Goal: Information Seeking & Learning: Compare options

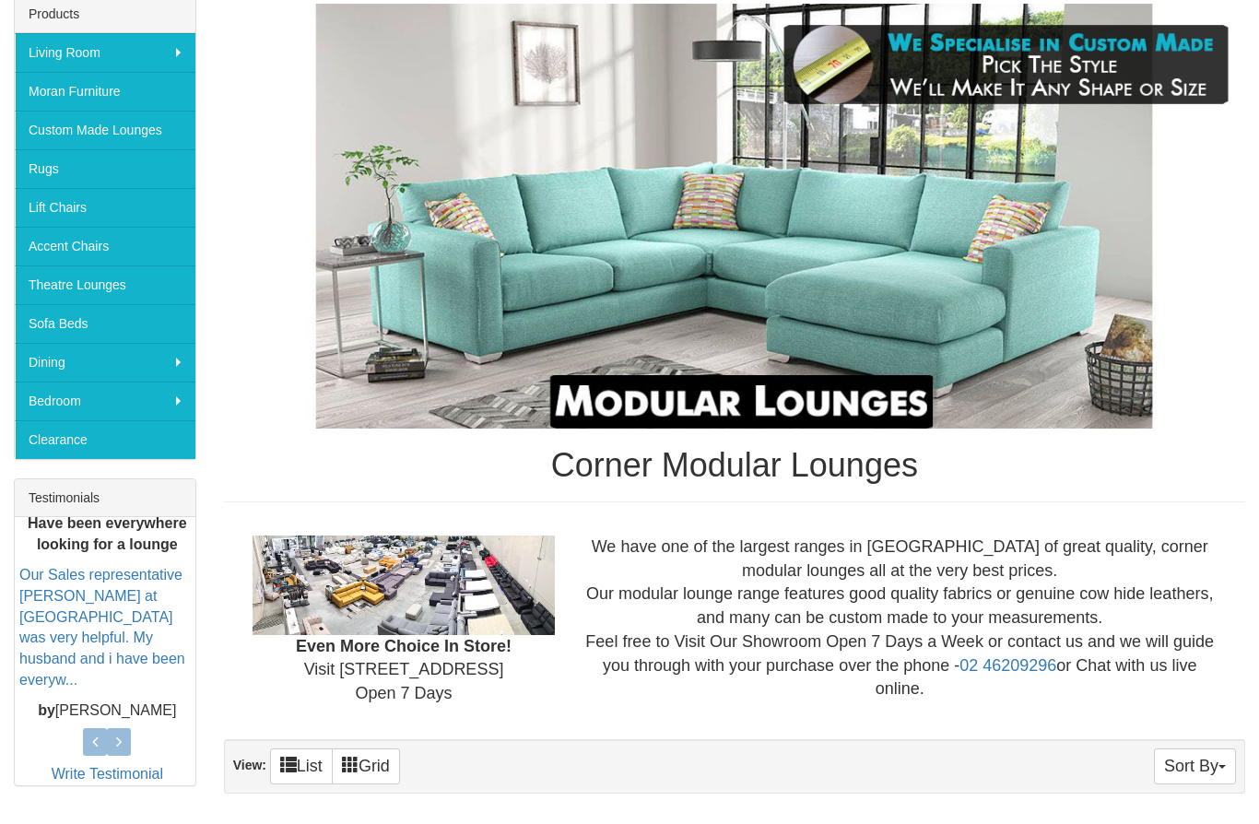
scroll to position [545, 0]
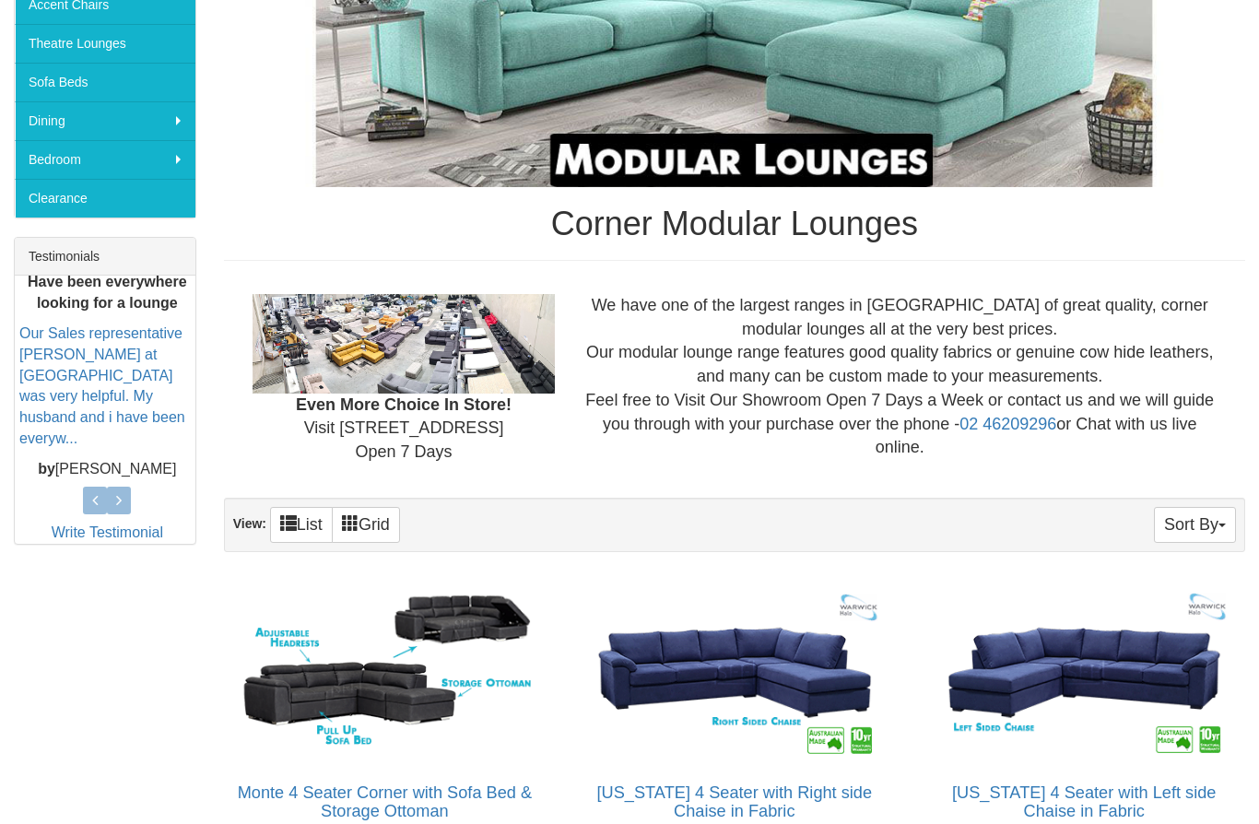
click at [1201, 537] on button "Sort By" at bounding box center [1195, 526] width 82 height 36
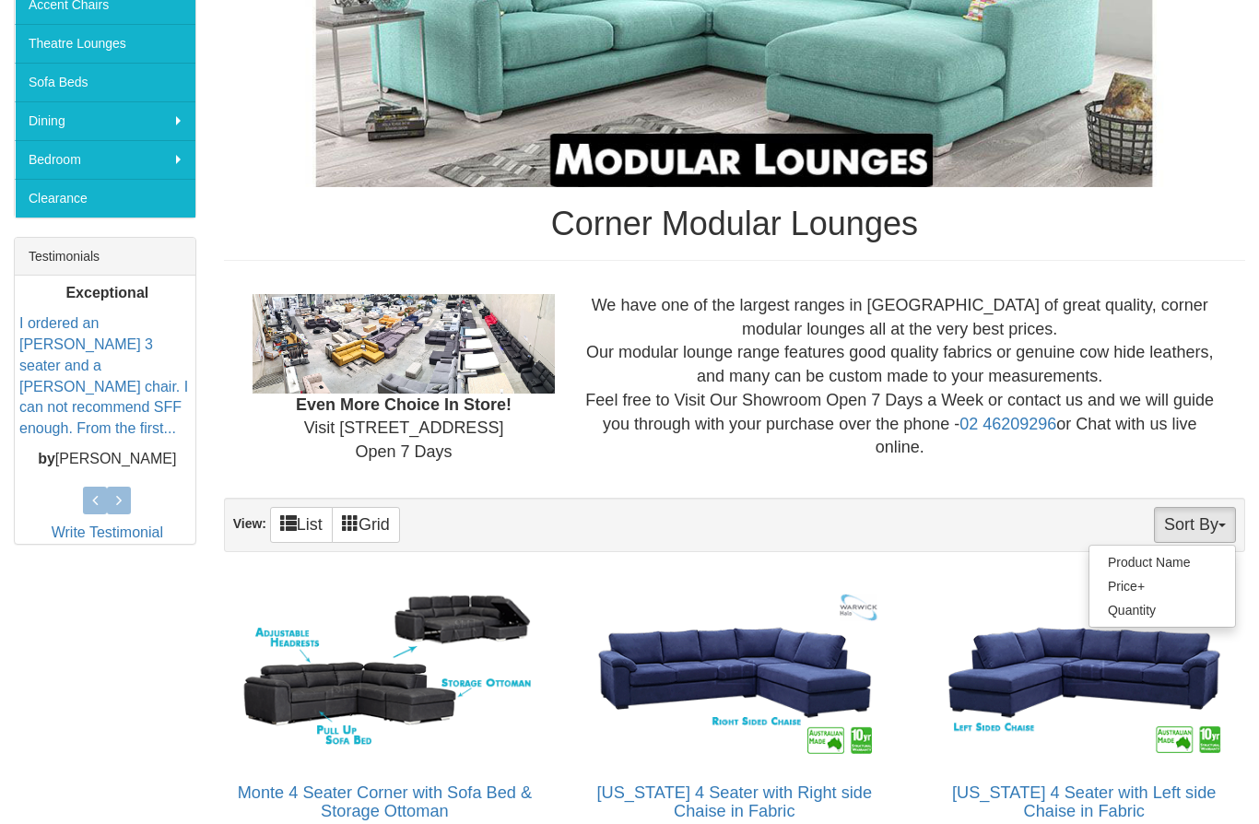
click at [1149, 605] on link "Quantity" at bounding box center [1162, 610] width 146 height 24
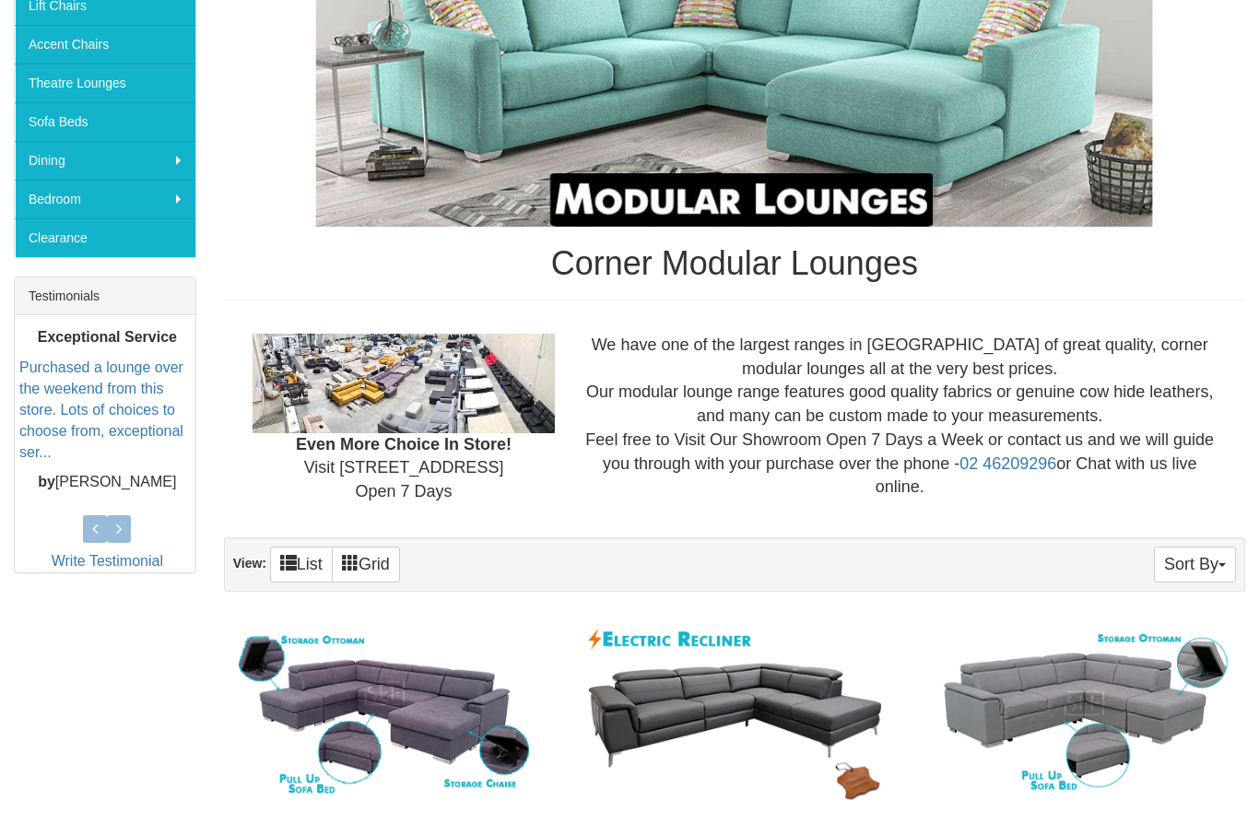
click at [1202, 562] on button "Sort By" at bounding box center [1195, 565] width 82 height 36
click at [1064, 495] on div at bounding box center [629, 412] width 1259 height 824
click at [367, 565] on link "Grid" at bounding box center [366, 564] width 68 height 36
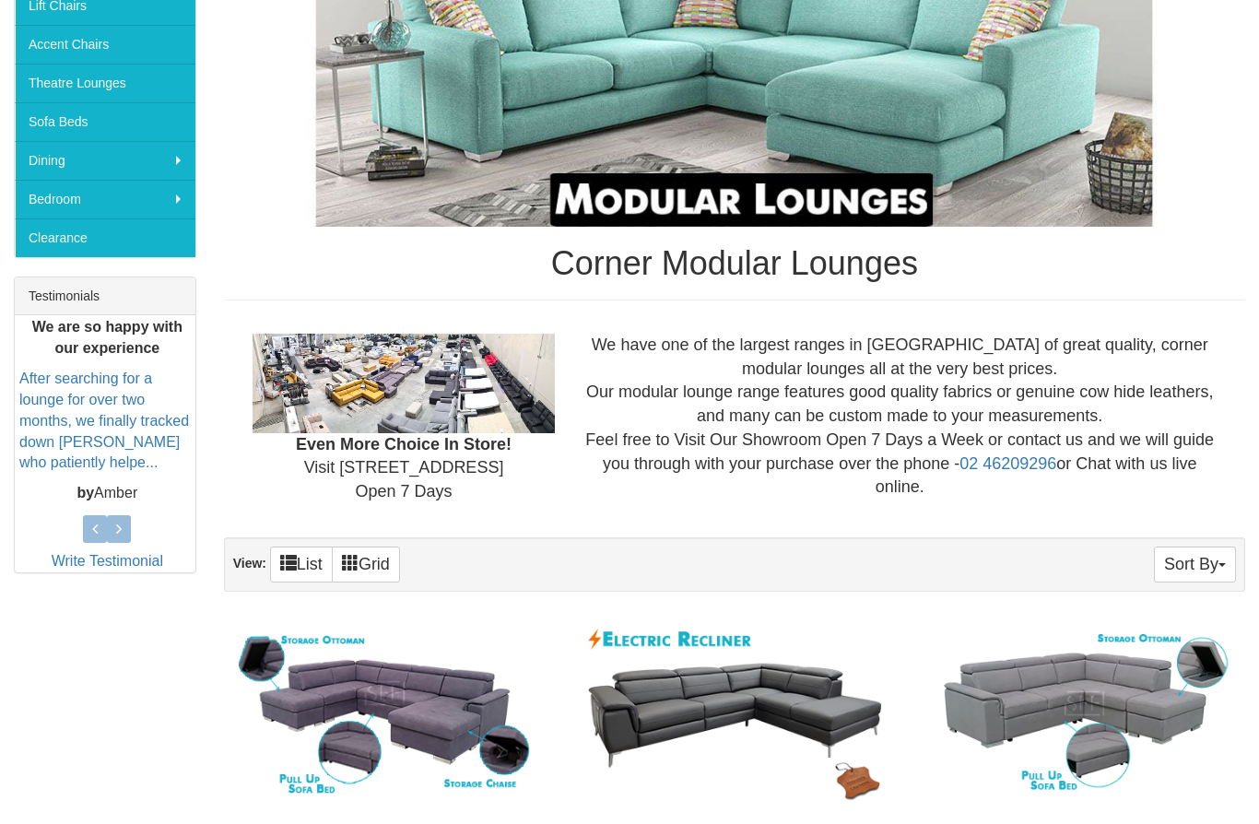
click at [294, 569] on span at bounding box center [288, 562] width 17 height 17
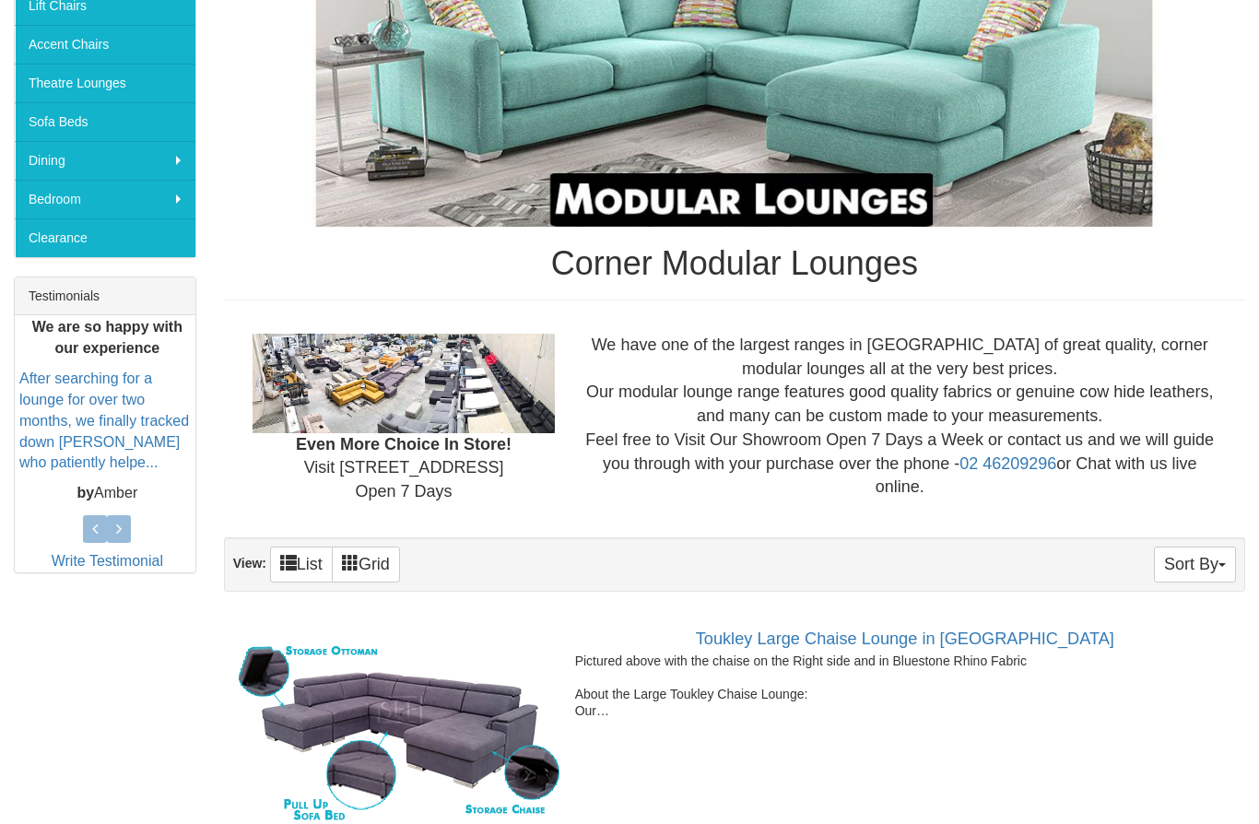
click at [382, 557] on link "Grid" at bounding box center [366, 564] width 68 height 36
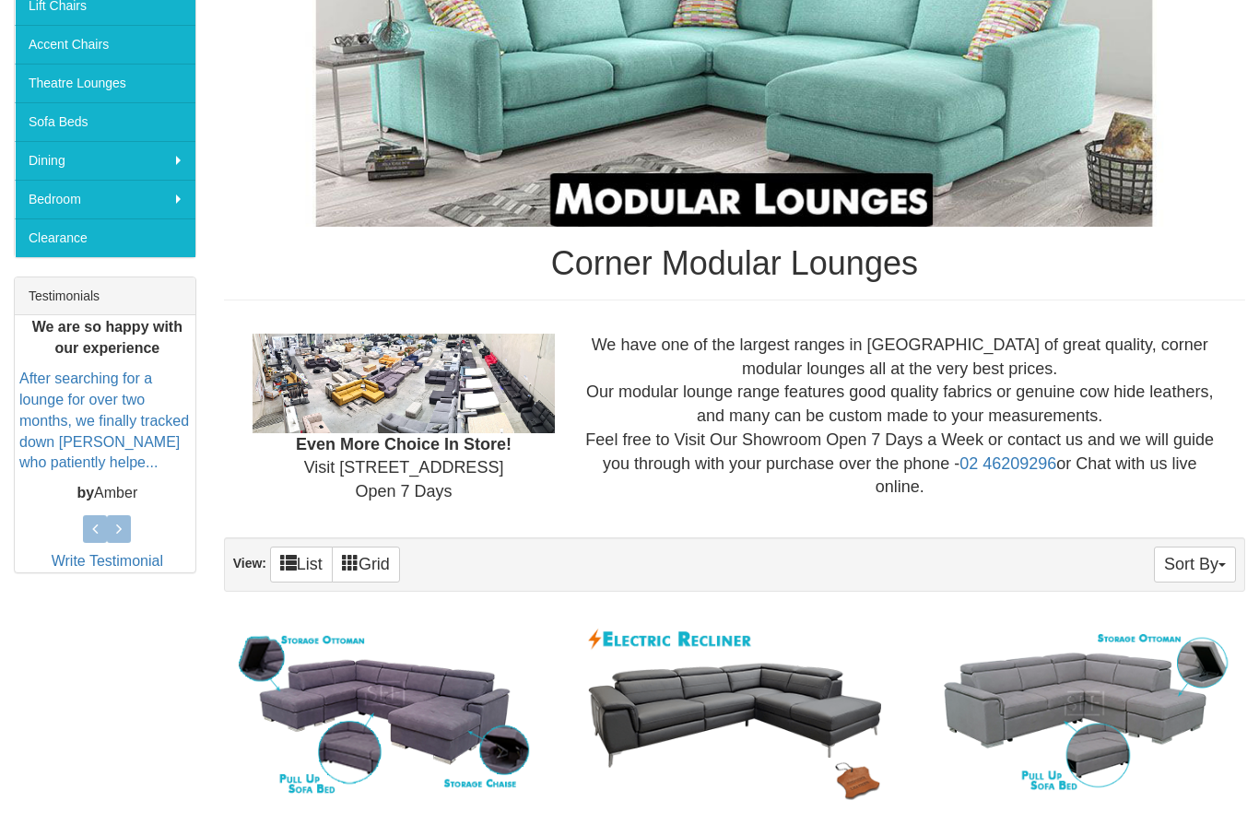
click at [1209, 561] on button "Sort By" at bounding box center [1195, 564] width 82 height 36
click at [1127, 617] on link "Price" at bounding box center [1162, 626] width 146 height 24
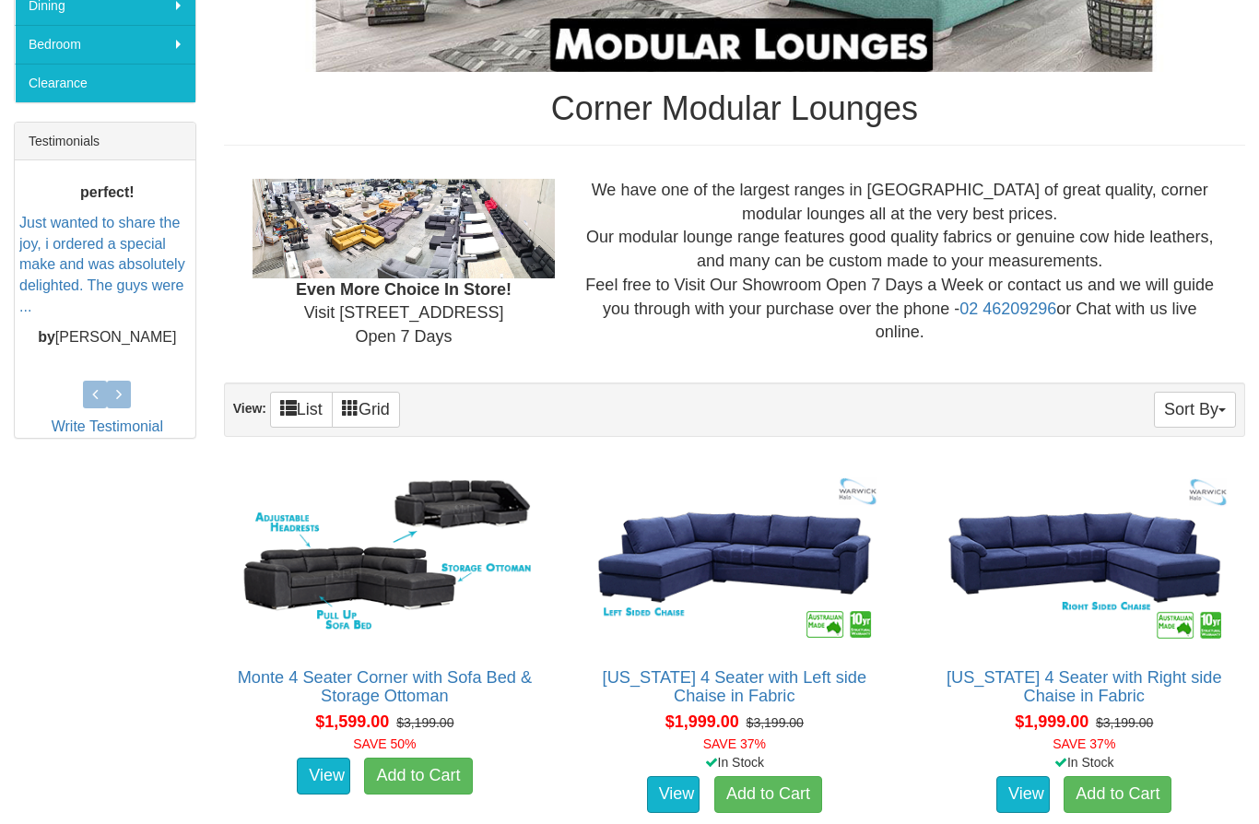
scroll to position [707, 0]
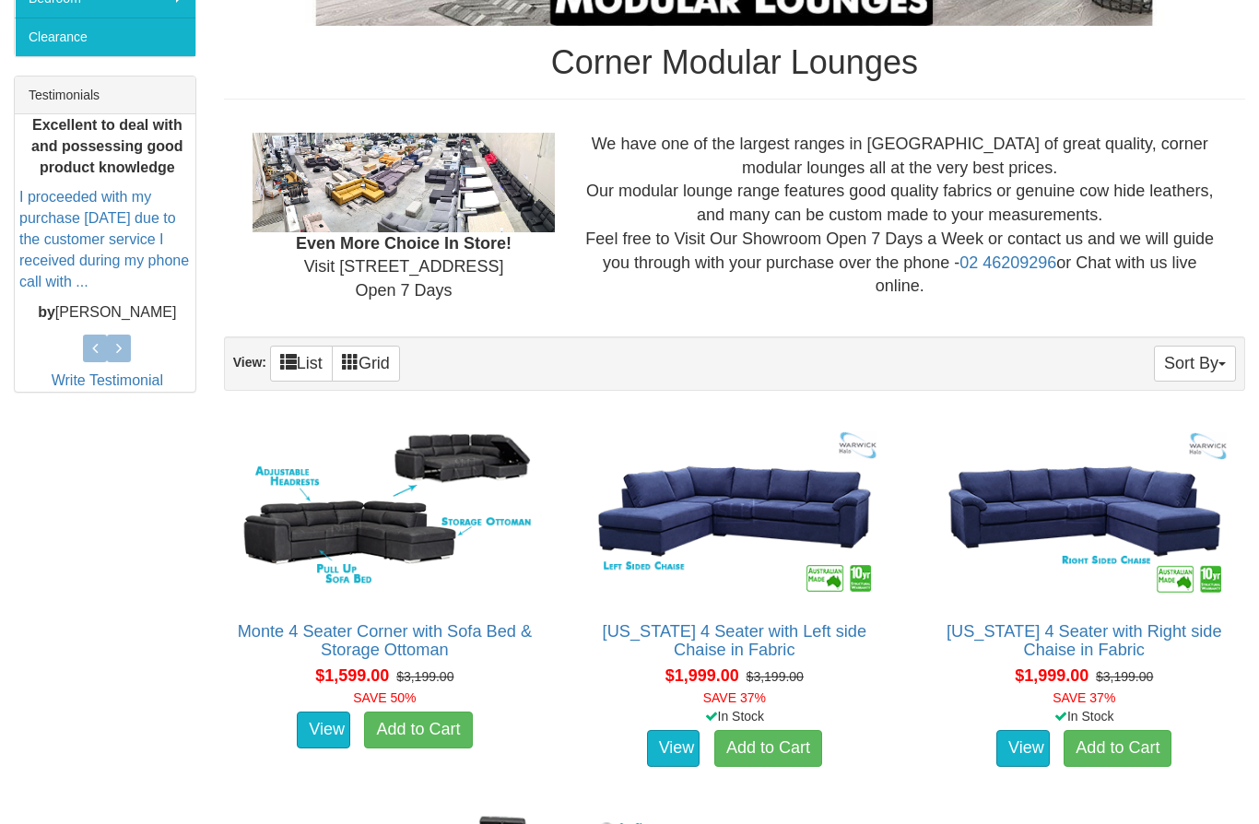
click at [368, 548] on img at bounding box center [384, 511] width 301 height 184
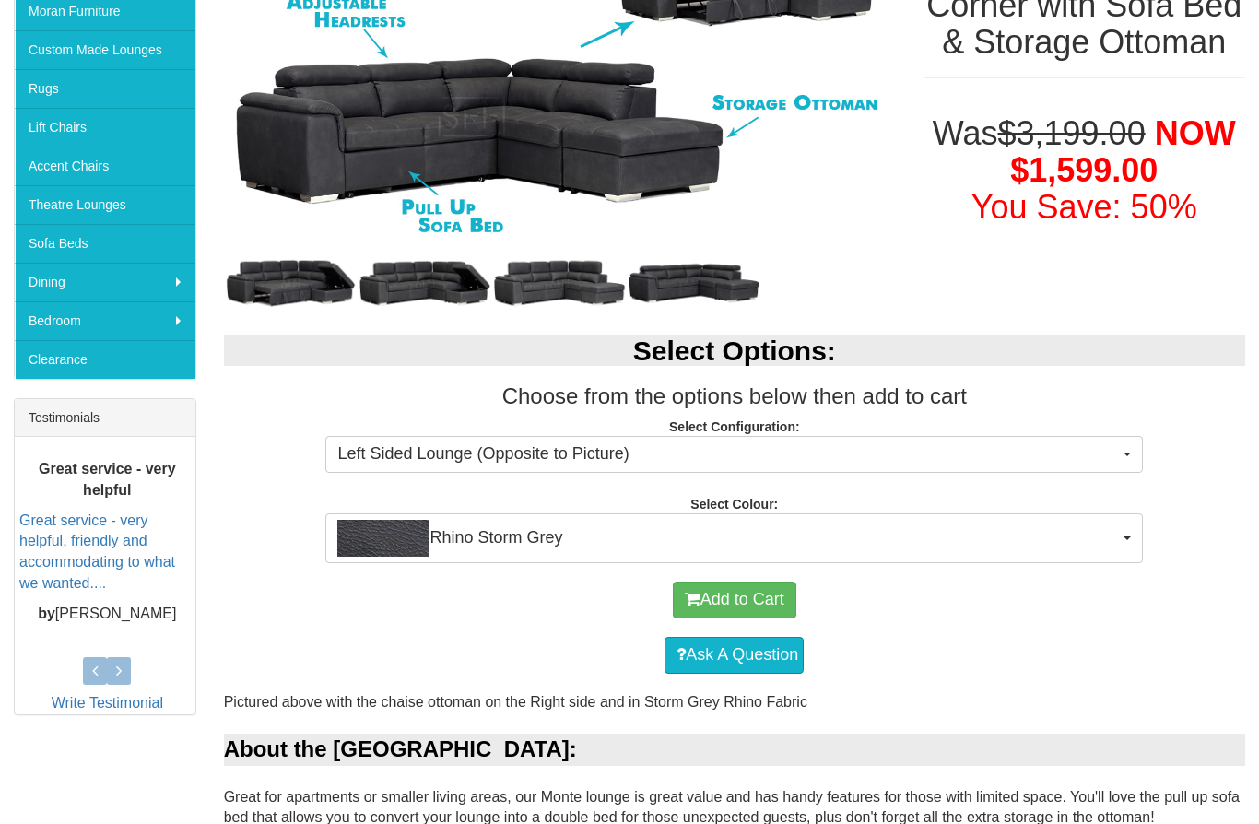
scroll to position [383, 0]
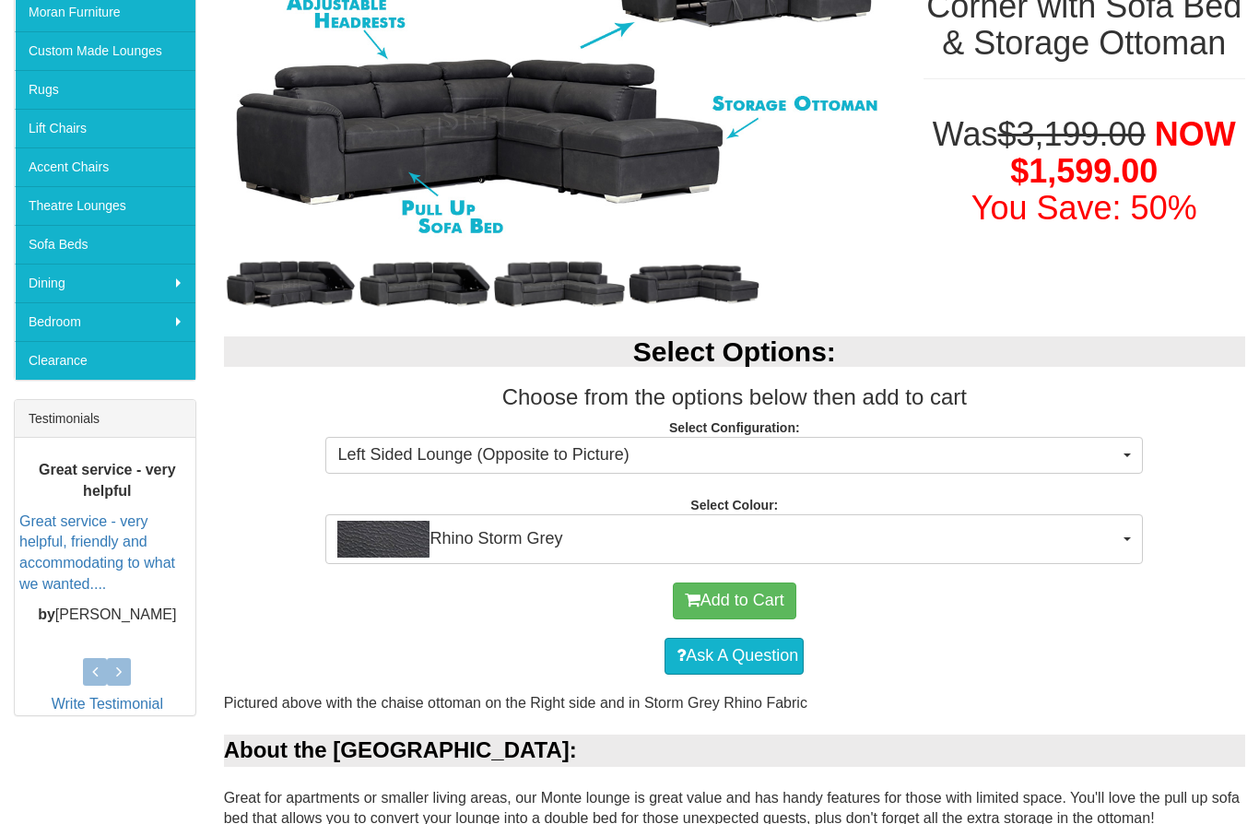
click at [1141, 454] on button "Left Sided Lounge (Opposite to Picture)" at bounding box center [733, 455] width 817 height 37
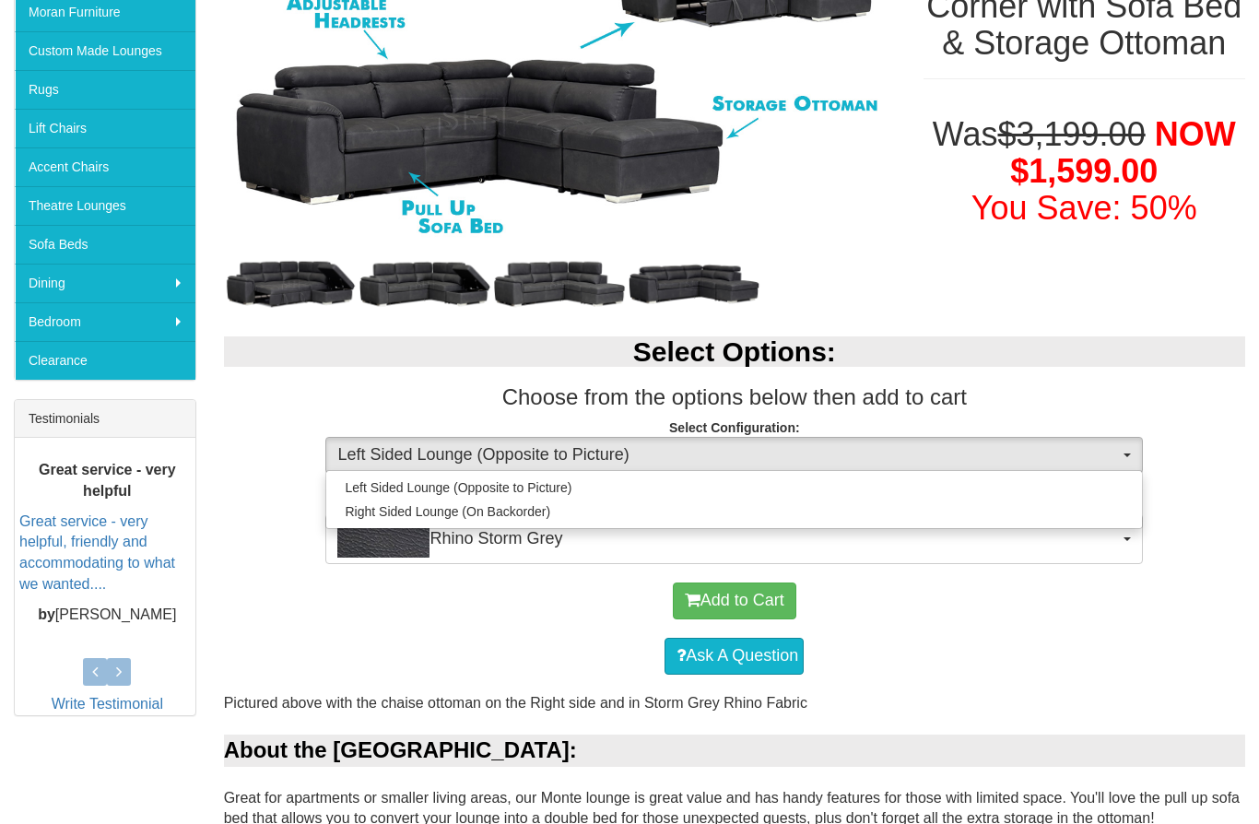
click at [1149, 627] on div at bounding box center [629, 412] width 1259 height 824
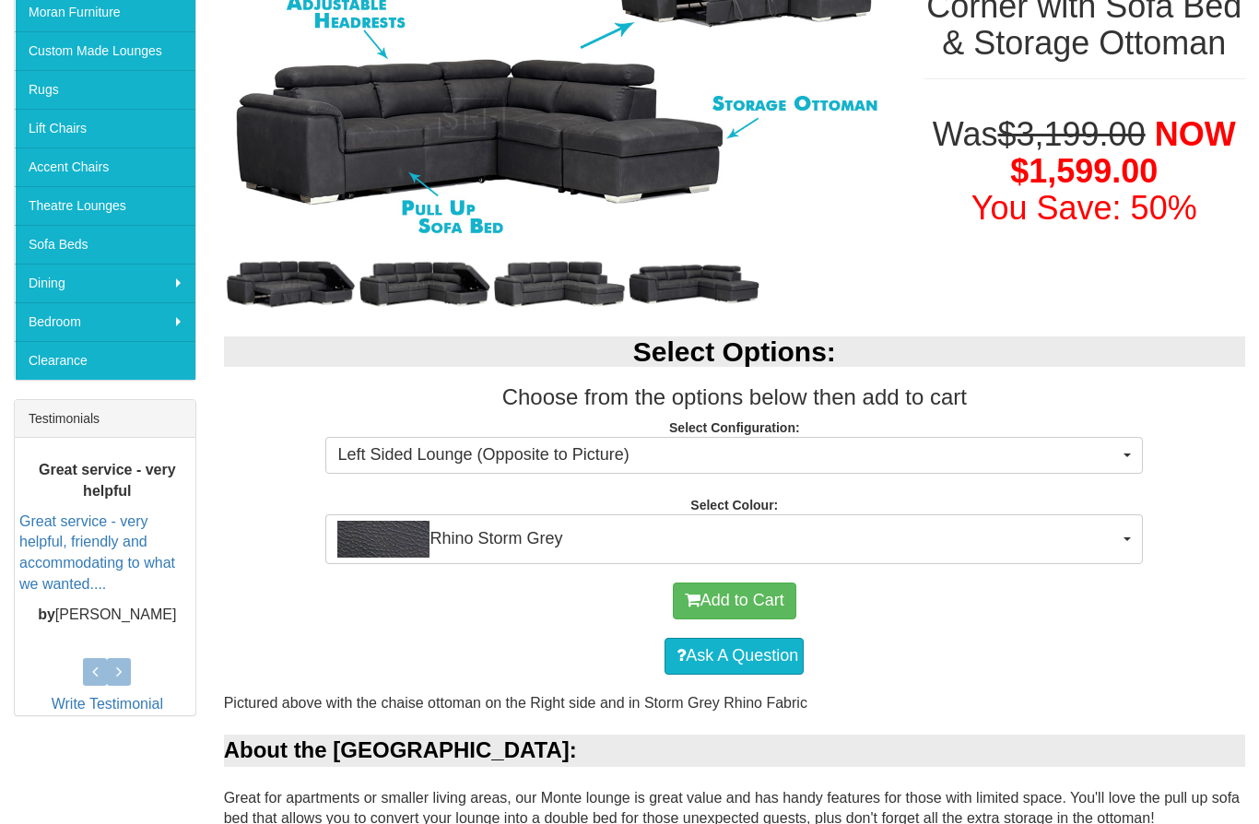
click at [1124, 533] on button "Rhino Storm Grey" at bounding box center [733, 539] width 817 height 50
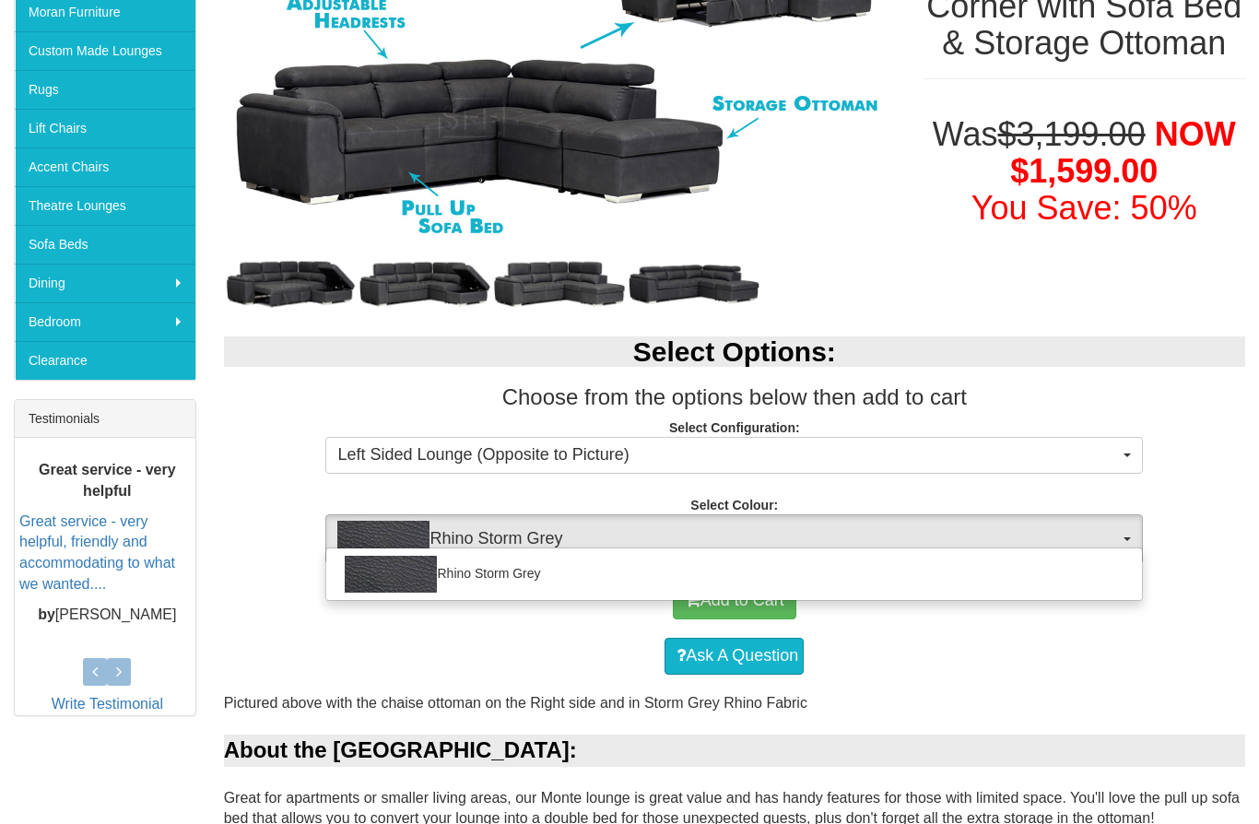
click at [1146, 609] on div at bounding box center [629, 412] width 1259 height 824
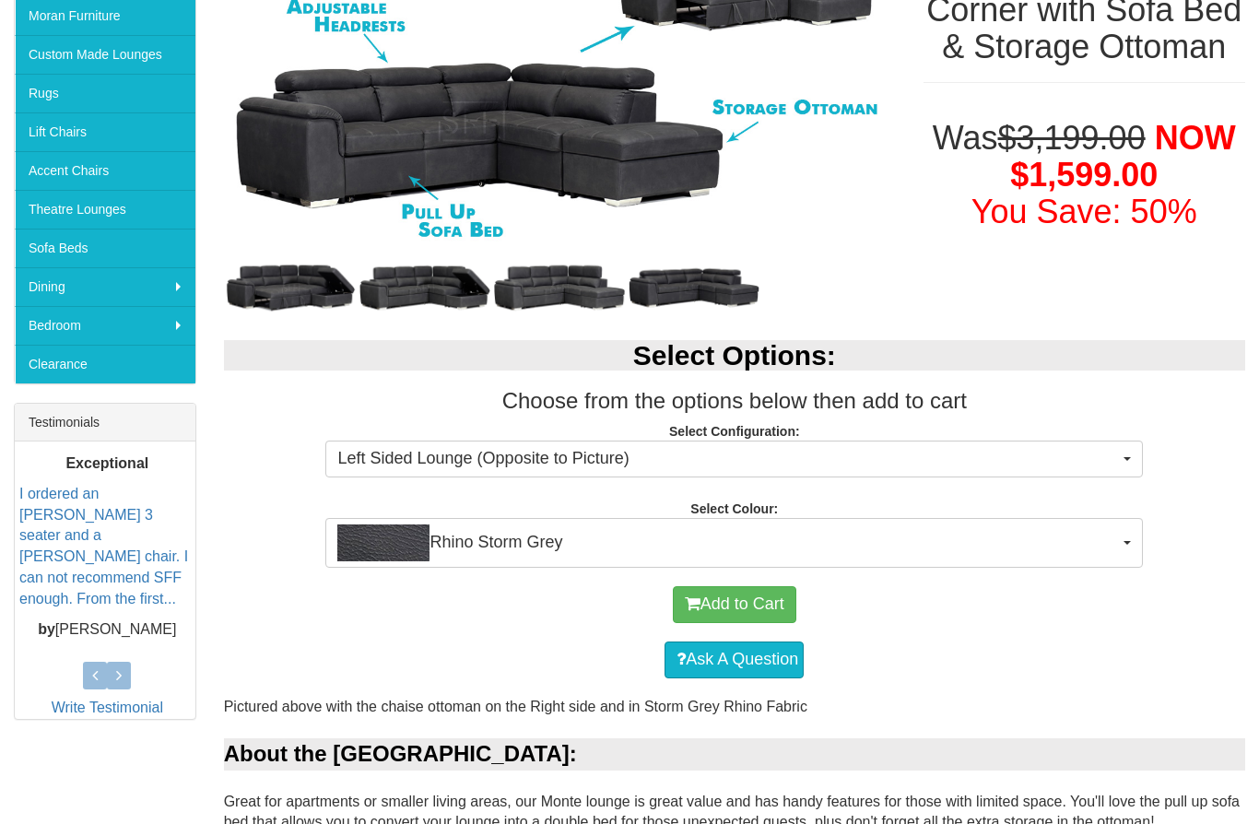
scroll to position [199, 0]
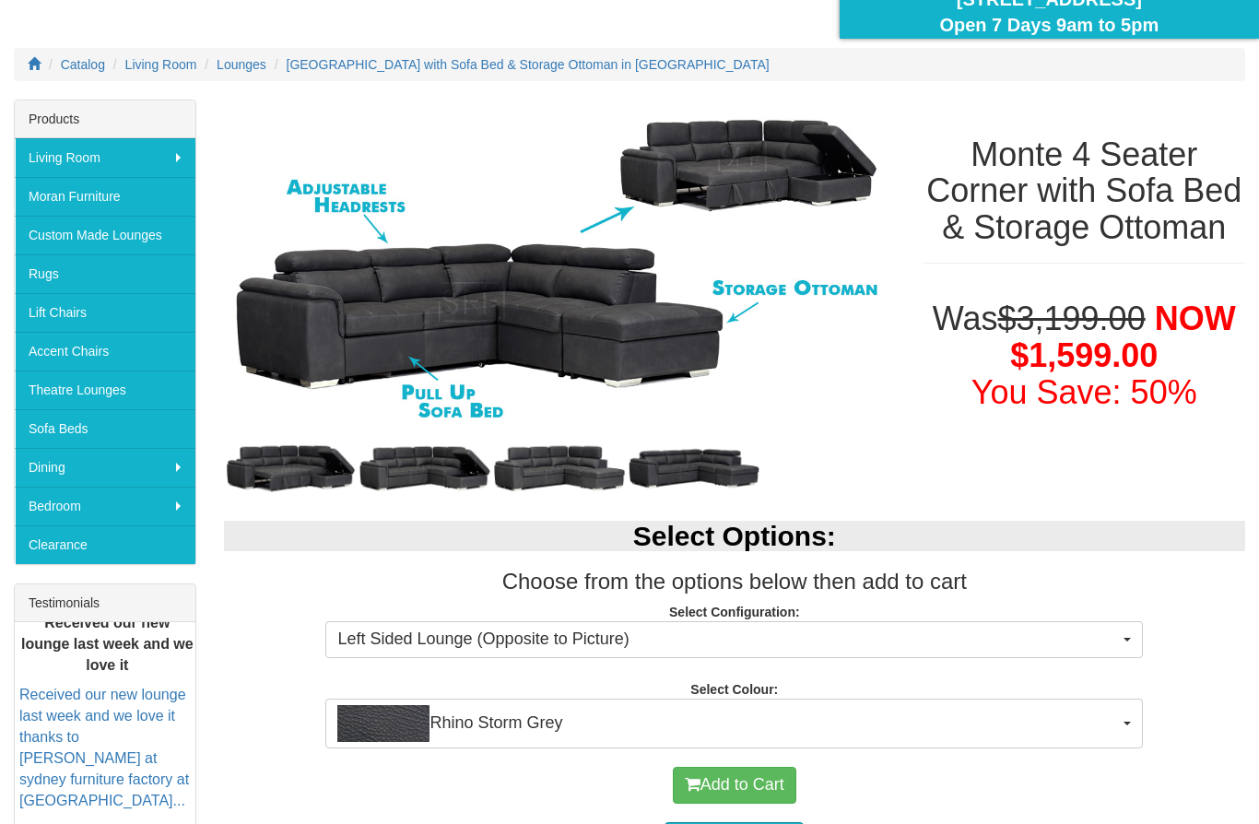
click at [129, 390] on link "Theatre Lounges" at bounding box center [105, 389] width 181 height 39
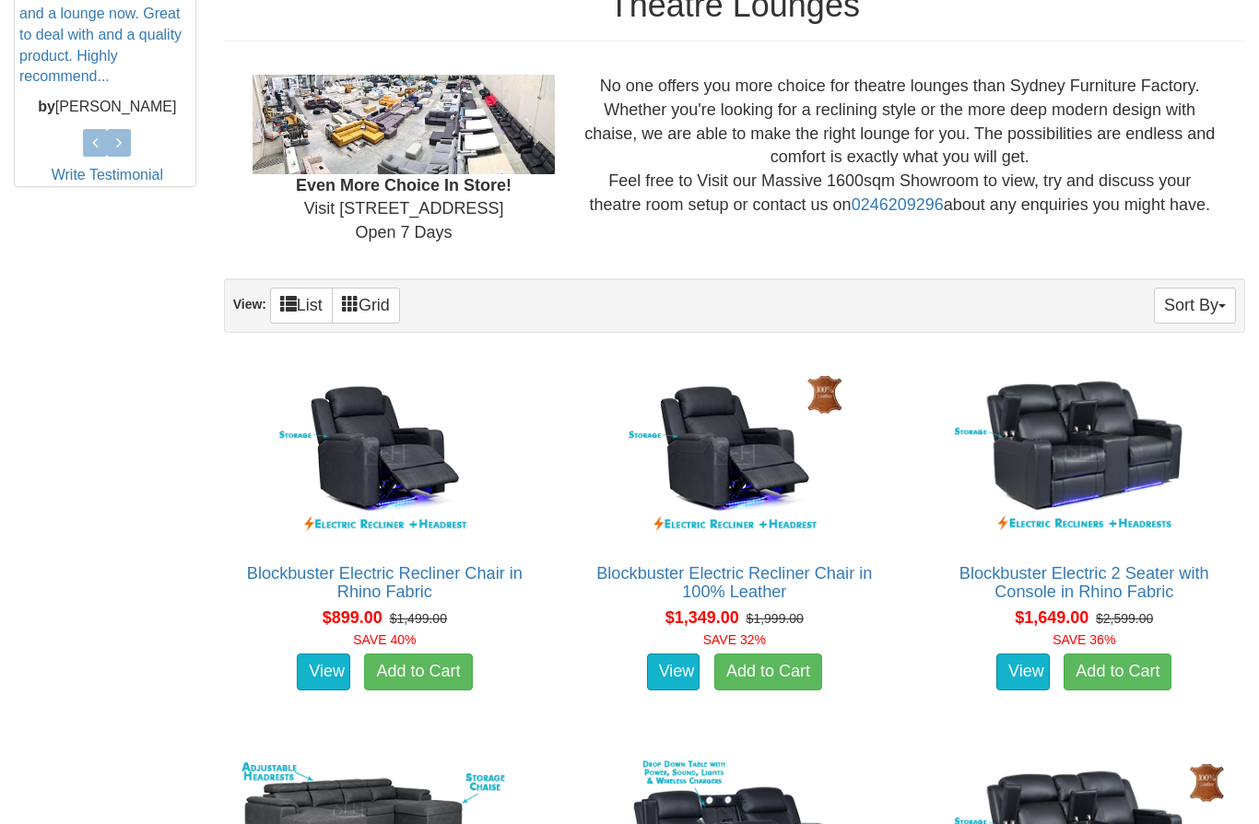
scroll to position [892, 0]
click at [1174, 461] on img at bounding box center [1083, 453] width 301 height 184
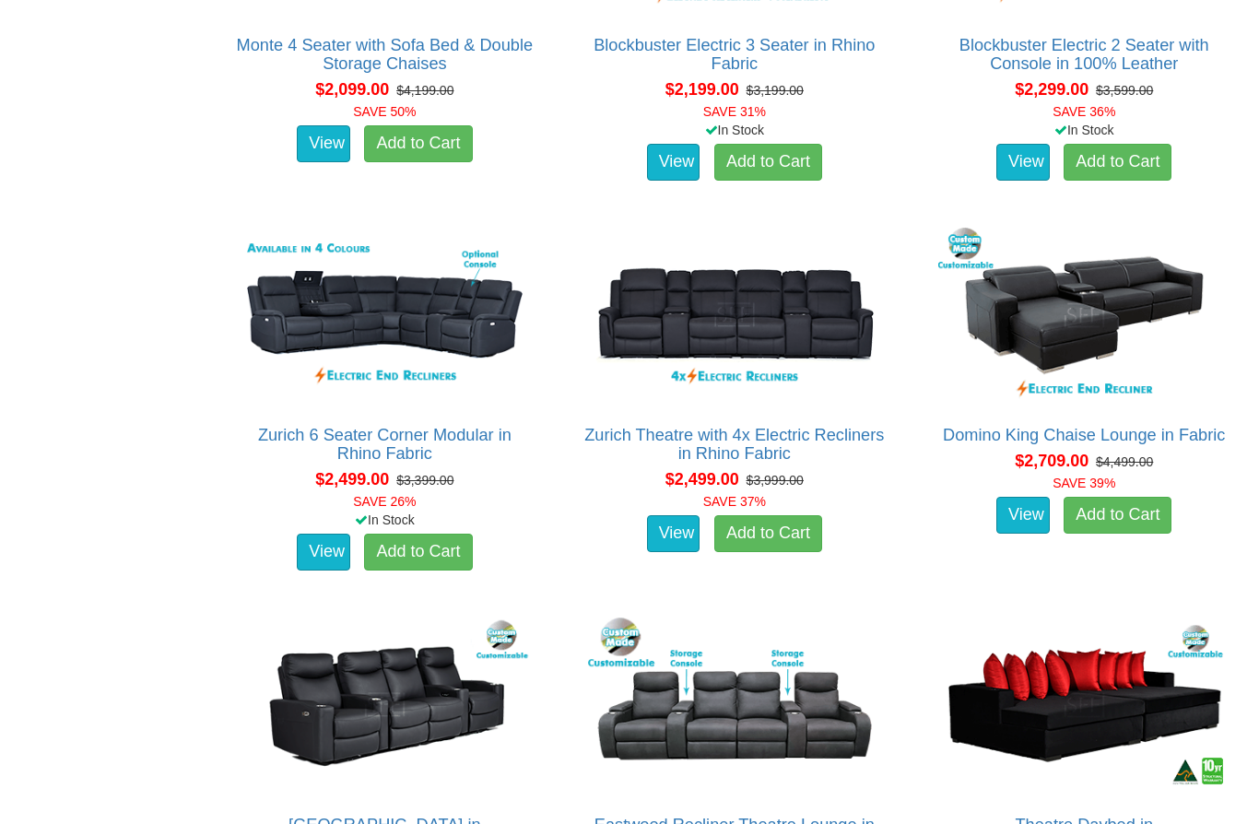
scroll to position [1796, 0]
